Goal: Information Seeking & Learning: Learn about a topic

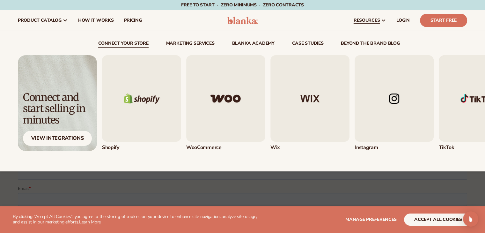
click at [369, 23] on link "resources" at bounding box center [369, 20] width 43 height 20
